Goal: Task Accomplishment & Management: Use online tool/utility

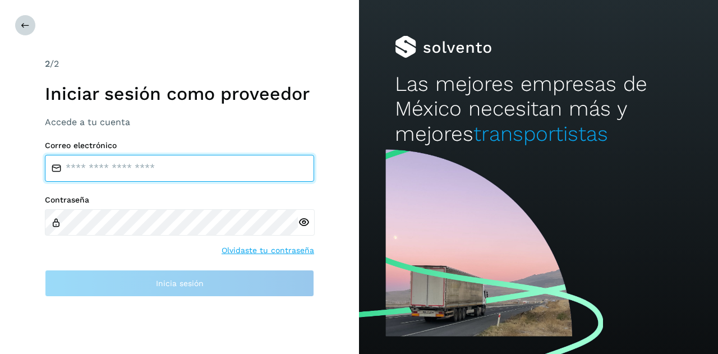
type input "**********"
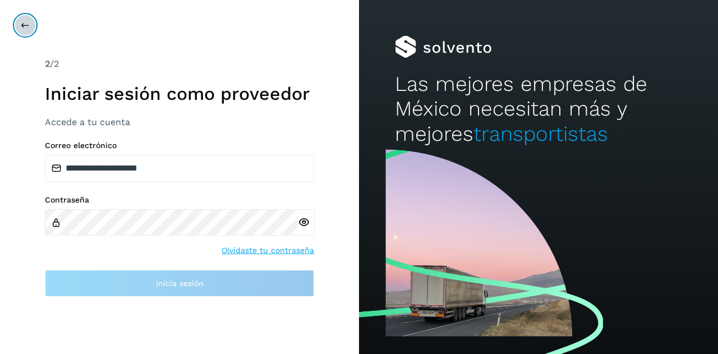
click at [23, 22] on icon at bounding box center [25, 25] width 9 height 9
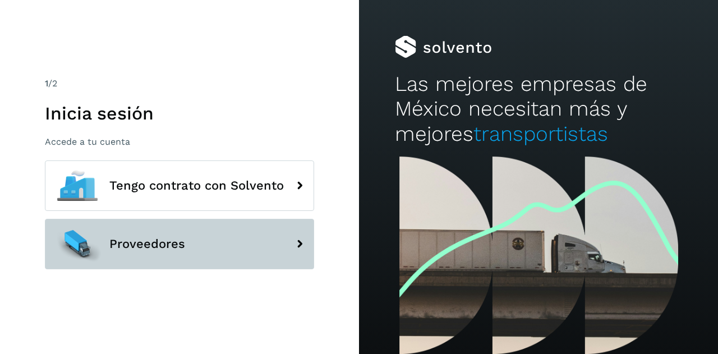
click at [132, 246] on span "Proveedores" at bounding box center [147, 243] width 76 height 13
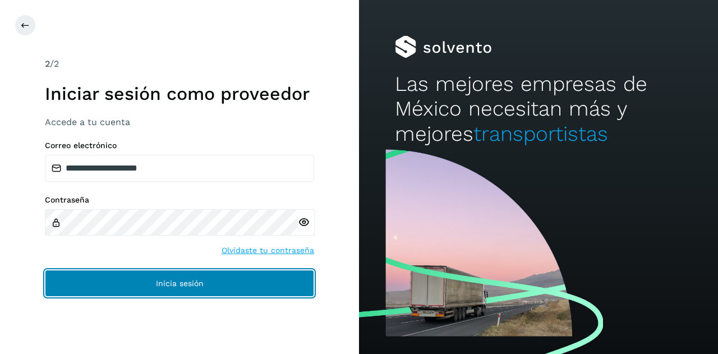
click at [148, 285] on button "Inicia sesión" at bounding box center [179, 283] width 269 height 27
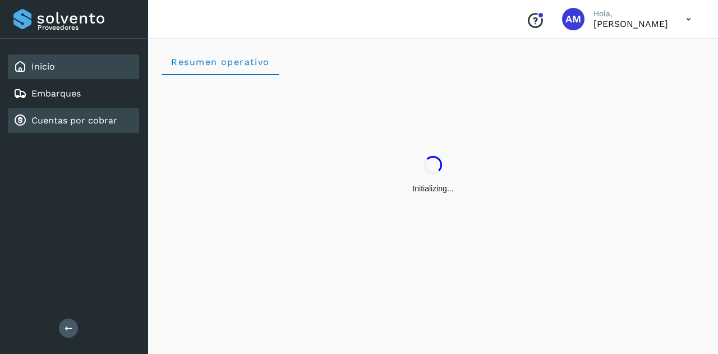
click at [90, 123] on link "Cuentas por cobrar" at bounding box center [74, 120] width 86 height 11
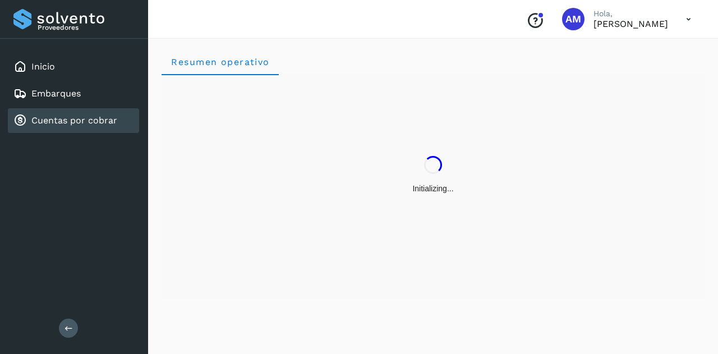
click at [61, 333] on button at bounding box center [68, 328] width 19 height 19
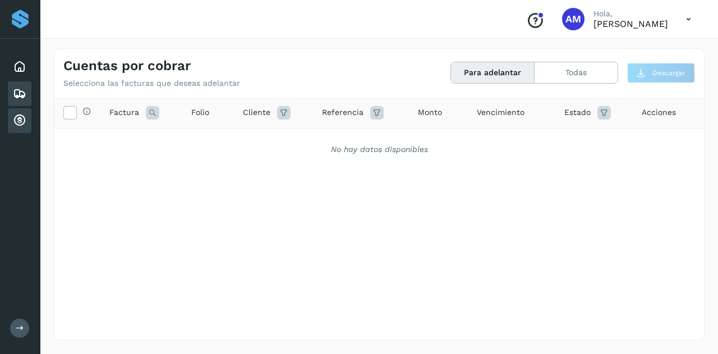
click at [22, 99] on icon at bounding box center [19, 93] width 13 height 13
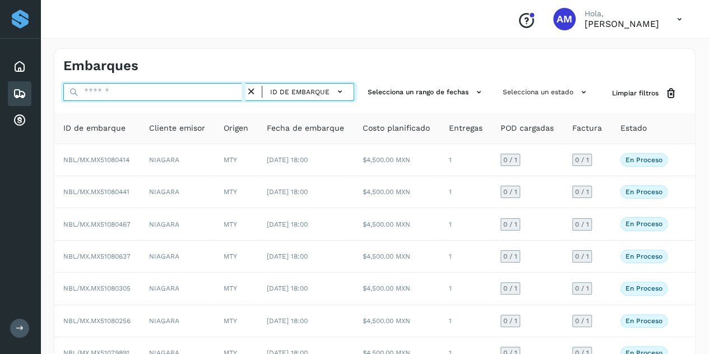
click at [144, 98] on input "text" at bounding box center [154, 92] width 182 height 18
paste input "**********"
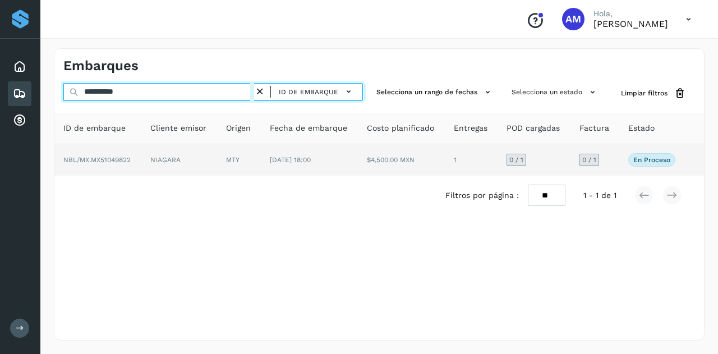
type input "**********"
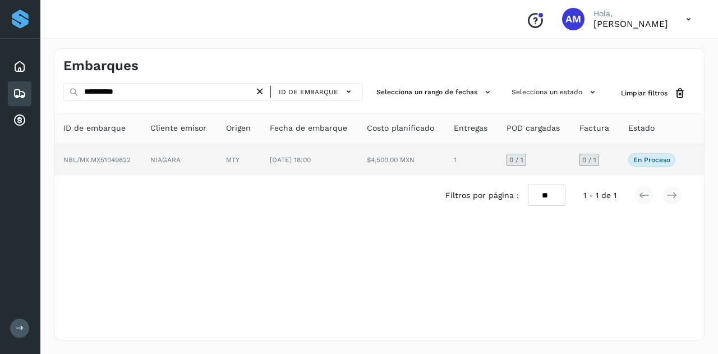
click at [178, 143] on th "Cliente emisor" at bounding box center [179, 128] width 76 height 31
click at [178, 153] on td "NIAGARA" at bounding box center [179, 159] width 76 height 31
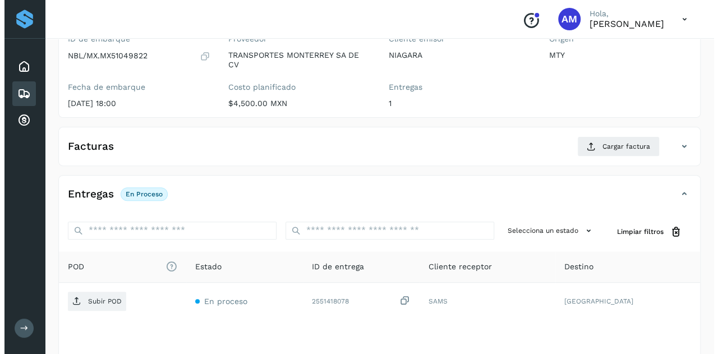
scroll to position [185, 0]
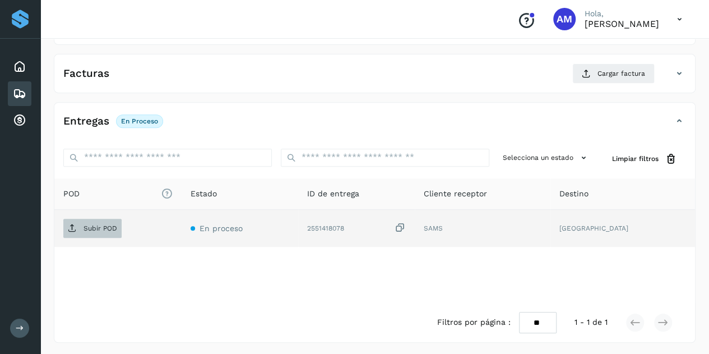
click at [96, 228] on p "Subir POD" at bounding box center [101, 228] width 34 height 8
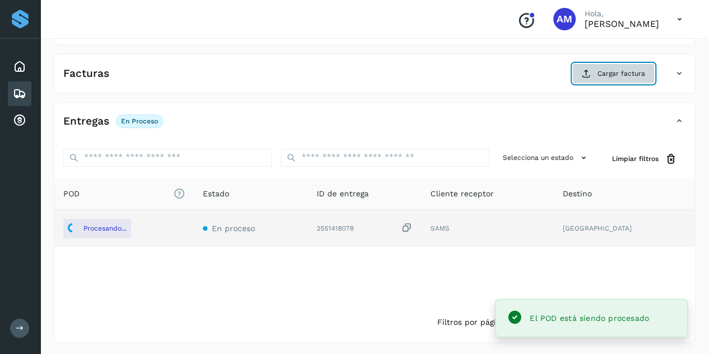
click at [596, 73] on button "Cargar factura" at bounding box center [614, 73] width 82 height 20
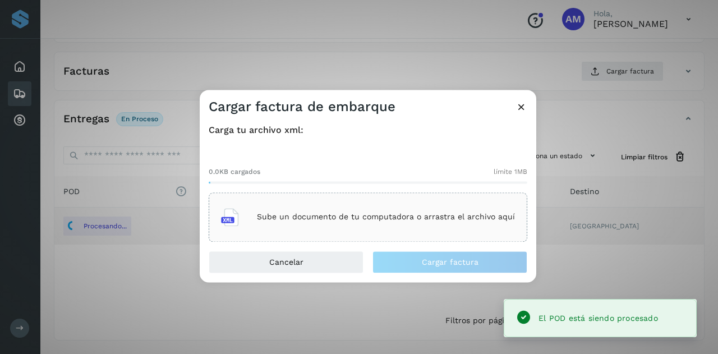
click at [391, 208] on div "Sube un documento de tu computadora o arrastra el archivo aquí" at bounding box center [368, 217] width 294 height 30
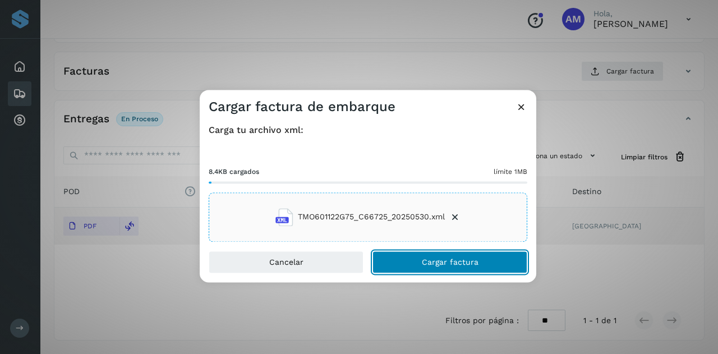
click at [427, 265] on span "Cargar factura" at bounding box center [450, 262] width 57 height 8
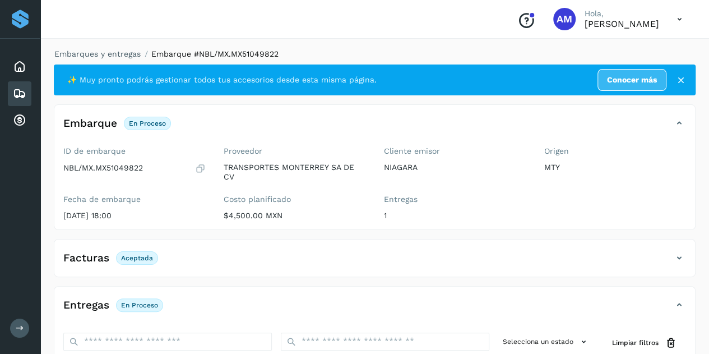
scroll to position [112, 0]
